Goal: Transaction & Acquisition: Register for event/course

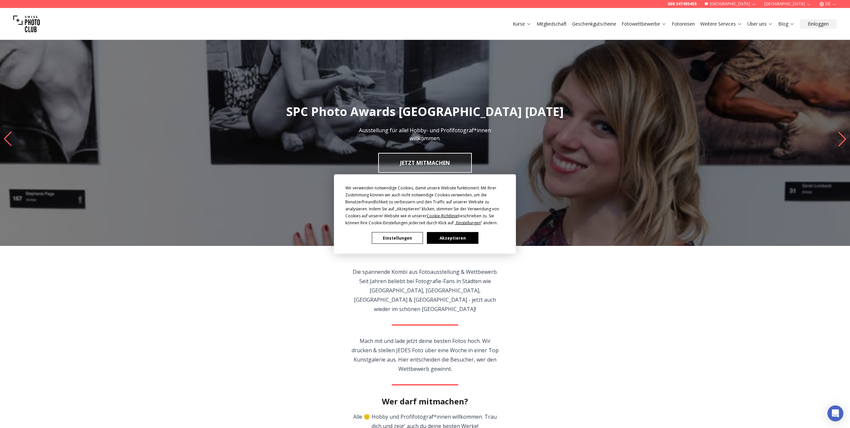
click at [472, 240] on button "Akzeptieren" at bounding box center [452, 238] width 51 height 12
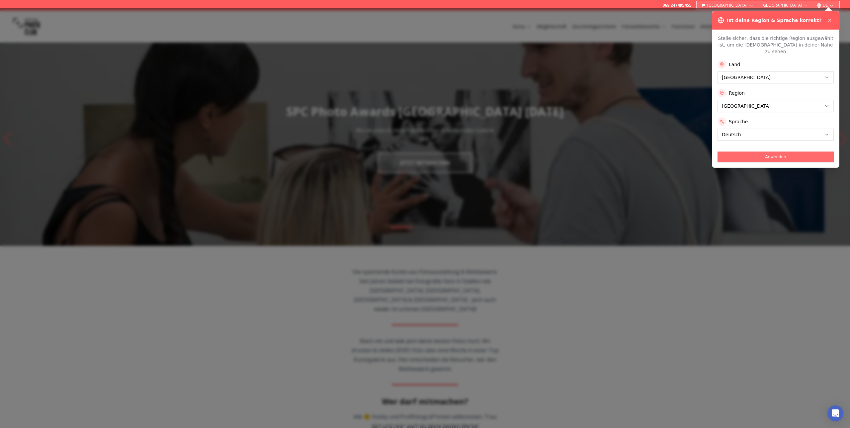
click at [757, 151] on button "Anwenden" at bounding box center [776, 156] width 116 height 11
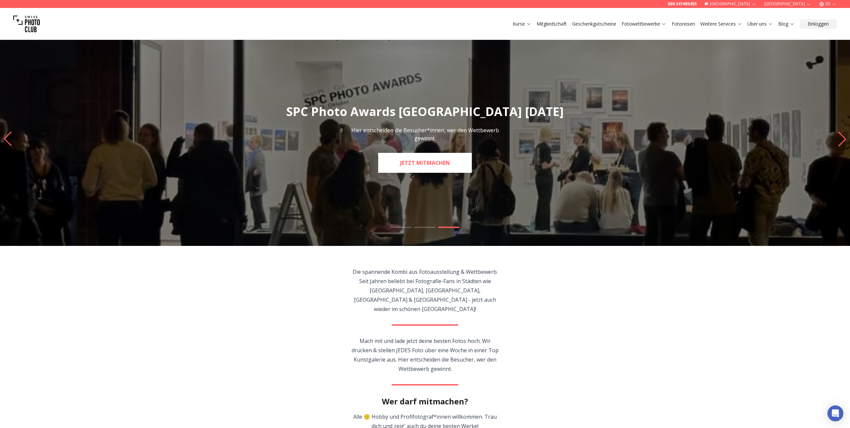
click at [436, 165] on link "JETZT MITMACHEN" at bounding box center [425, 163] width 94 height 20
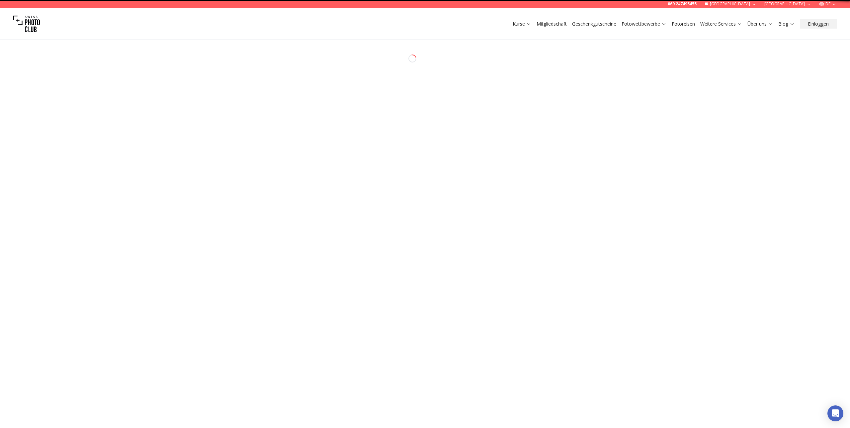
select select "*******"
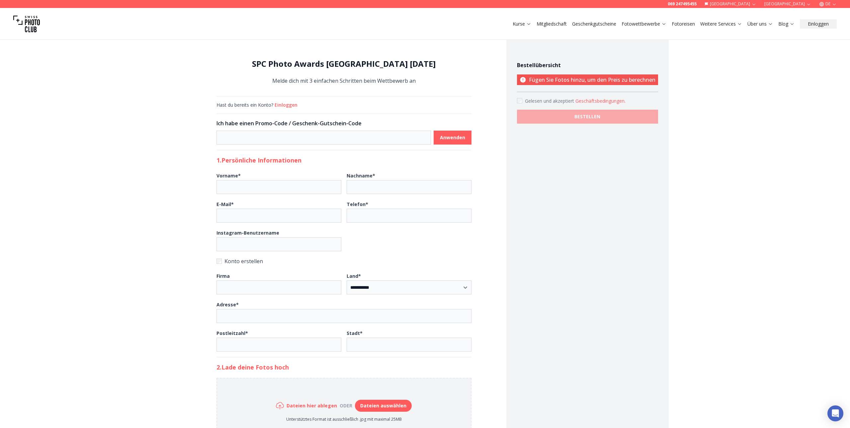
click at [548, 26] on link "Mitgliedschaft" at bounding box center [552, 24] width 30 height 7
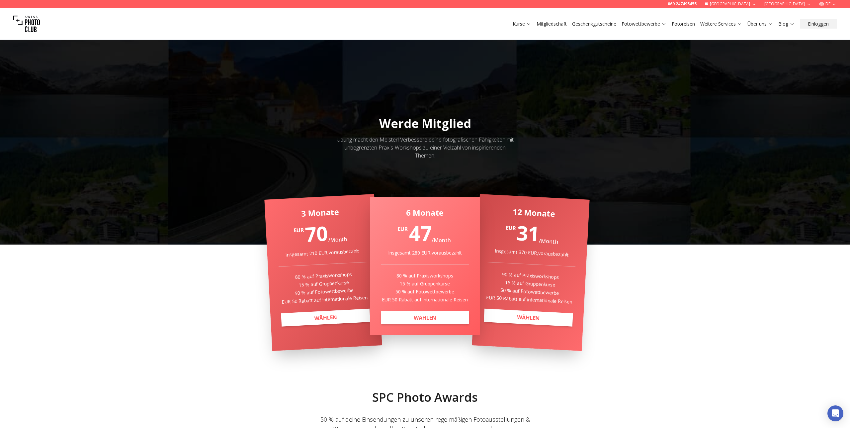
scroll to position [1, 0]
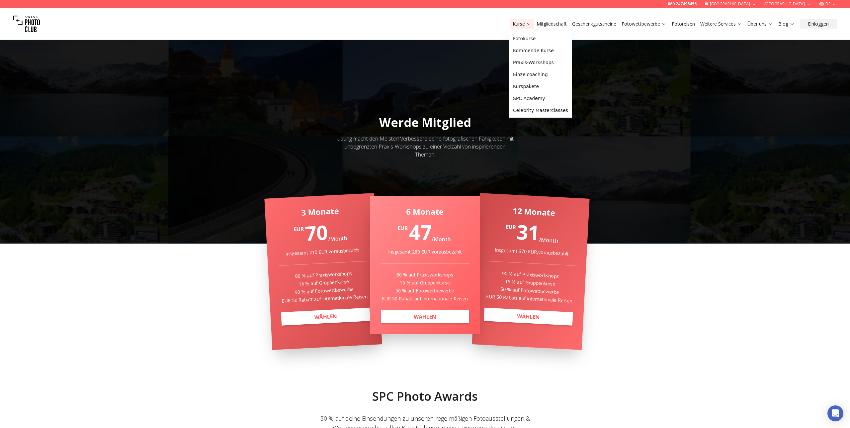
click at [518, 28] on button "Kurse" at bounding box center [522, 23] width 24 height 9
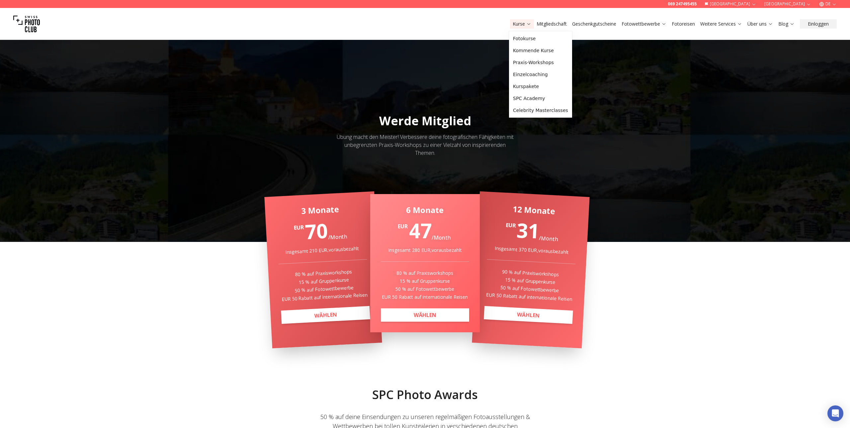
scroll to position [4, 0]
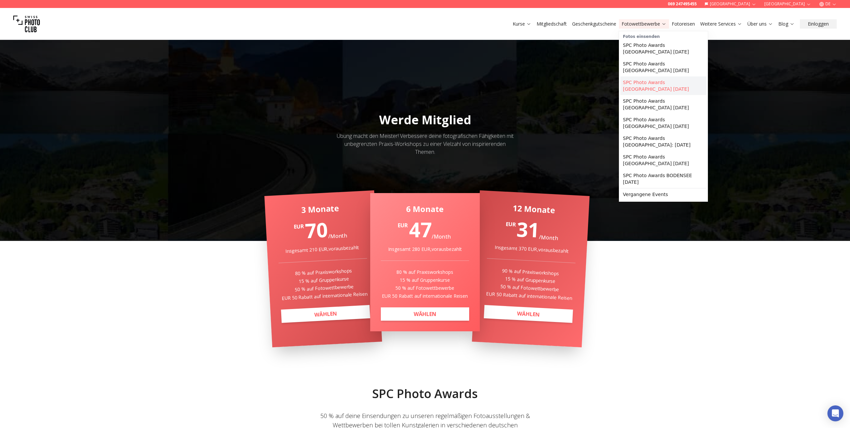
click at [645, 81] on link "SPC Photo Awards [GEOGRAPHIC_DATA] [DATE]" at bounding box center [663, 85] width 86 height 19
